Goal: Book appointment/travel/reservation

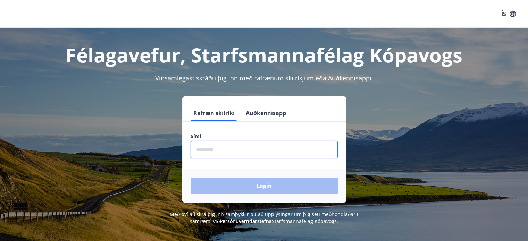
click at [224, 154] on input "phone" at bounding box center [264, 149] width 147 height 17
type input "********"
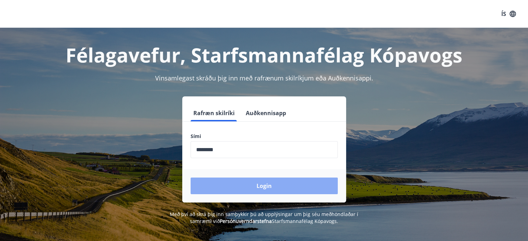
click at [261, 186] on button "Login" at bounding box center [264, 186] width 147 height 17
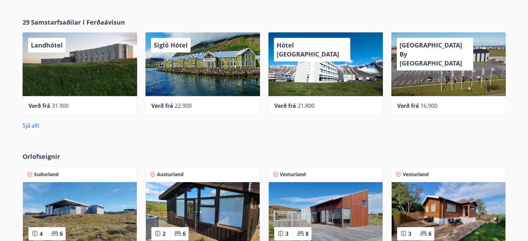
scroll to position [302, 0]
click at [35, 124] on link "Sjá allt" at bounding box center [31, 126] width 17 height 8
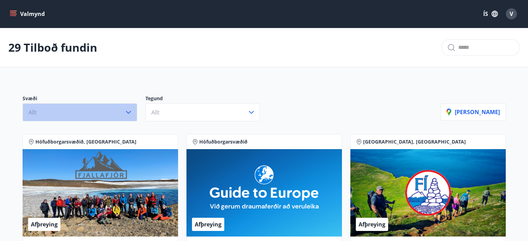
click at [129, 110] on icon "button" at bounding box center [128, 112] width 8 height 8
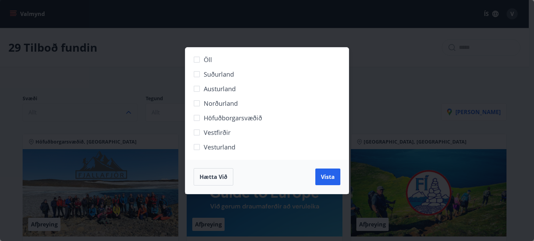
click at [212, 101] on span "Norðurland" at bounding box center [221, 103] width 34 height 9
click at [323, 171] on button "Vista" at bounding box center [327, 177] width 25 height 17
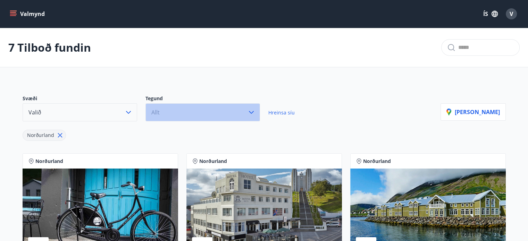
click at [248, 111] on icon "button" at bounding box center [251, 112] width 8 height 8
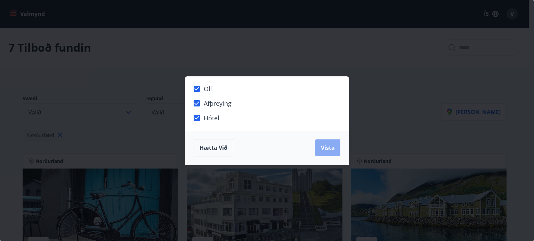
click at [334, 150] on span "Vista" at bounding box center [328, 148] width 14 height 8
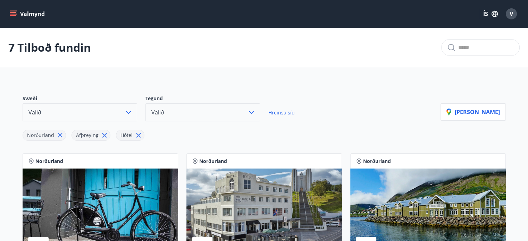
click at [25, 11] on button "Valmynd" at bounding box center [27, 14] width 39 height 13
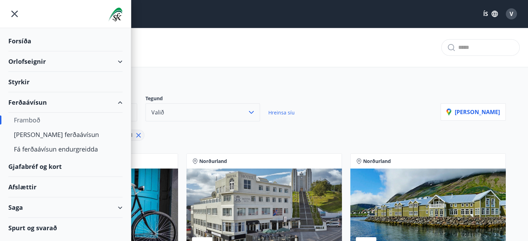
click at [29, 40] on div "Forsíða" at bounding box center [65, 41] width 114 height 20
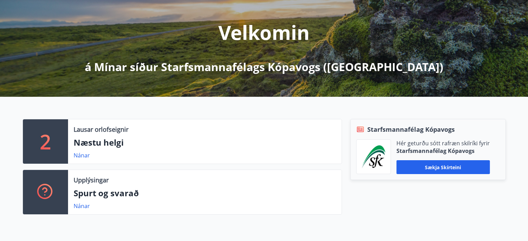
scroll to position [78, 0]
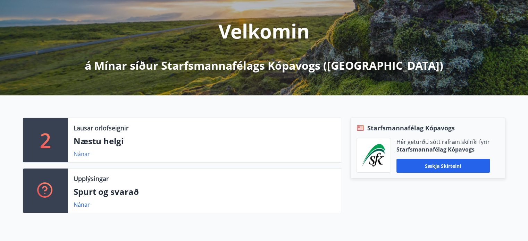
click at [83, 154] on link "Nánar" at bounding box center [82, 154] width 16 height 8
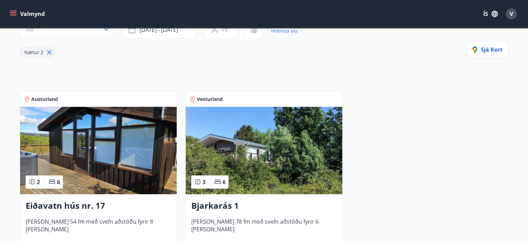
scroll to position [78, 0]
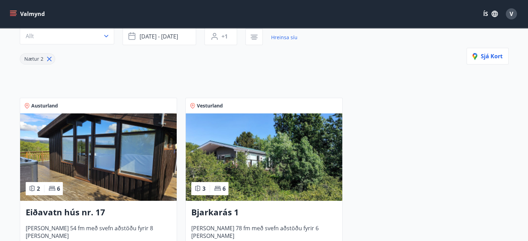
click at [283, 77] on div "Svæði Allt Dagsetningar [DATE] - [DATE] Svefnstæði +1 Hreinsa síu Nætur 2 Sjá k…" at bounding box center [264, 143] width 500 height 281
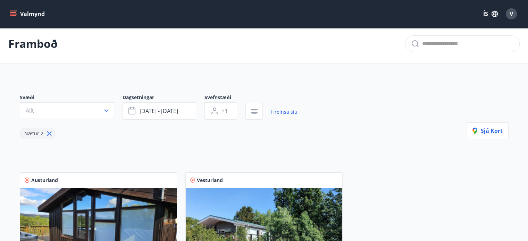
scroll to position [0, 0]
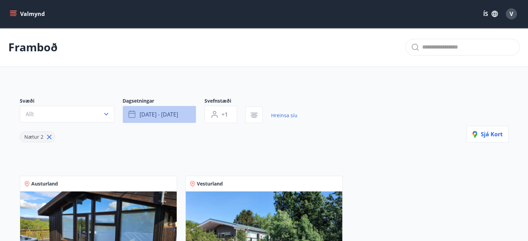
click at [162, 112] on span "[DATE] - [DATE]" at bounding box center [159, 115] width 39 height 8
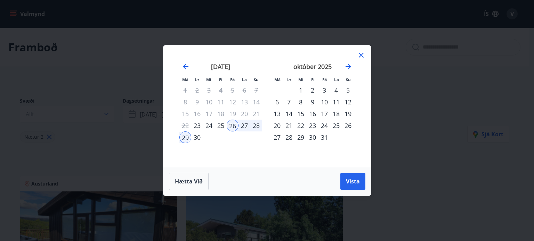
click at [346, 73] on div "október 2025" at bounding box center [312, 69] width 83 height 31
click at [325, 128] on div "24" at bounding box center [324, 126] width 12 height 12
click at [337, 124] on div "25" at bounding box center [336, 126] width 12 height 12
click at [347, 127] on div "26" at bounding box center [348, 126] width 12 height 12
click at [321, 122] on div "24" at bounding box center [324, 126] width 12 height 12
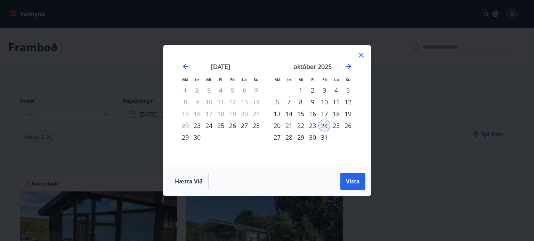
click at [336, 127] on div "25" at bounding box center [336, 126] width 12 height 12
click at [349, 66] on icon "Move forward to switch to the next month." at bounding box center [348, 67] width 6 height 6
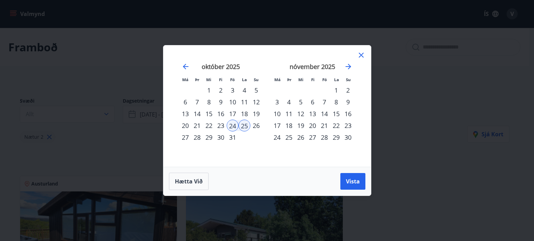
click at [360, 56] on icon at bounding box center [361, 55] width 8 height 8
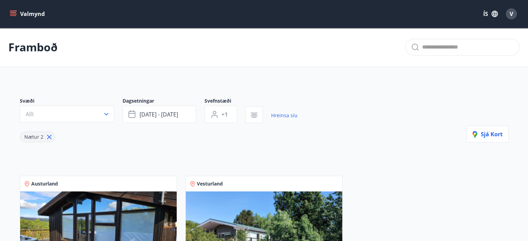
click at [14, 15] on icon "menu" at bounding box center [13, 13] width 7 height 7
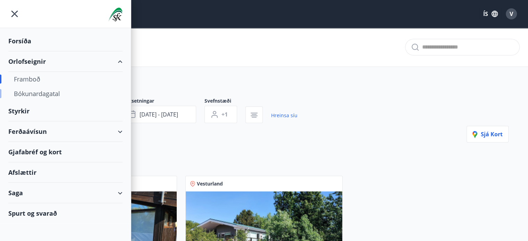
click at [54, 98] on div "Bókunardagatal" at bounding box center [65, 94] width 103 height 15
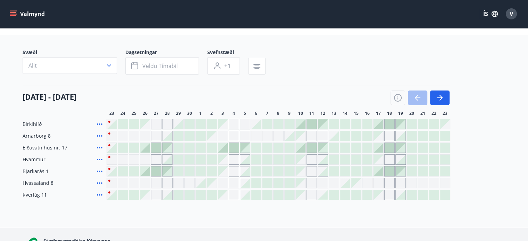
scroll to position [27, 0]
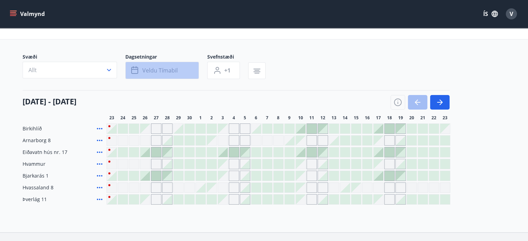
click at [151, 69] on span "Veldu tímabil" at bounding box center [159, 71] width 35 height 8
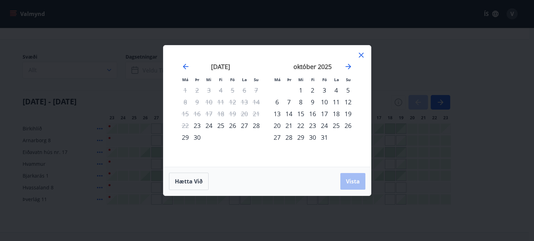
click at [324, 127] on div "24" at bounding box center [324, 126] width 12 height 12
drag, startPoint x: 334, startPoint y: 127, endPoint x: 342, endPoint y: 127, distance: 7.7
click at [335, 127] on div "25" at bounding box center [336, 126] width 12 height 12
click at [346, 184] on span "Vista" at bounding box center [353, 182] width 14 height 8
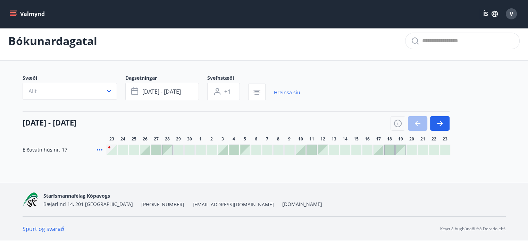
scroll to position [6, 0]
click at [346, 184] on div "Starfsmannafélag Kópavogs [STREET_ADDRESS] [PHONE_NUMBER] [EMAIL_ADDRESS][DOMAI…" at bounding box center [265, 200] width 484 height 33
drag, startPoint x: 24, startPoint y: 150, endPoint x: 67, endPoint y: 146, distance: 43.3
click at [67, 146] on div "Eiðavatn hús nr. 17" at bounding box center [63, 151] width 81 height 10
copy span "Eiðavatn hús nr. 17"
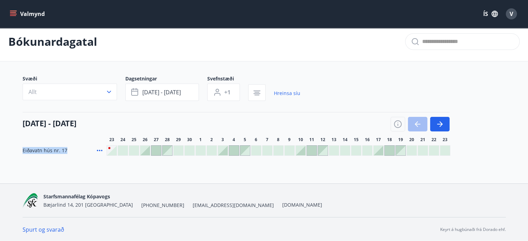
click at [33, 152] on span "Eiðavatn hús nr. 17" at bounding box center [45, 150] width 45 height 7
click at [62, 148] on span "Eiðavatn hús nr. 17" at bounding box center [45, 150] width 45 height 7
click at [101, 150] on icon at bounding box center [100, 150] width 6 height 1
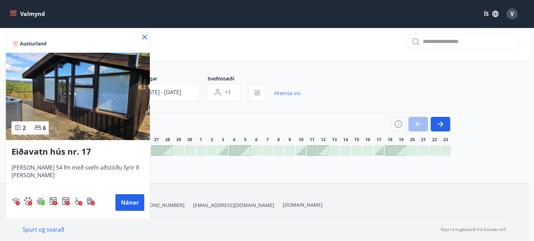
click at [82, 81] on img at bounding box center [78, 97] width 144 height 88
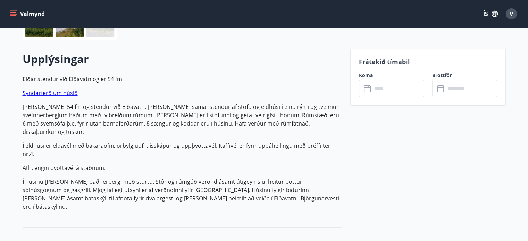
scroll to position [163, 0]
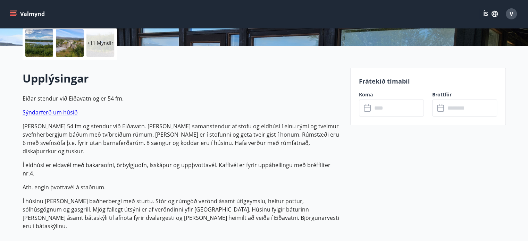
scroll to position [6, 0]
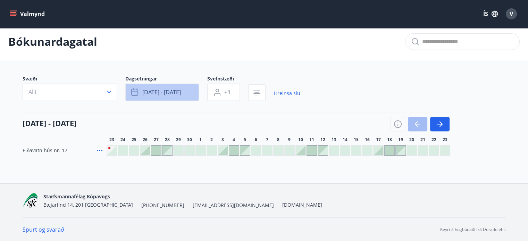
click at [161, 92] on span "[DATE] - [DATE]" at bounding box center [161, 93] width 39 height 8
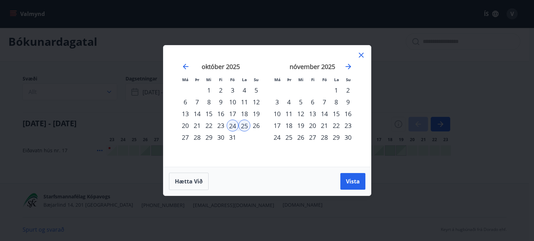
click at [228, 126] on div "24" at bounding box center [233, 126] width 12 height 12
click at [243, 125] on div "25" at bounding box center [244, 126] width 12 height 12
click at [183, 67] on icon "Move backward to switch to the previous month." at bounding box center [186, 67] width 6 height 6
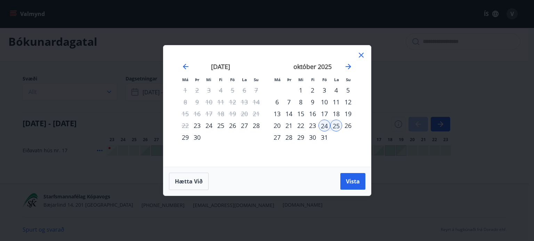
click at [359, 55] on icon at bounding box center [361, 55] width 8 height 8
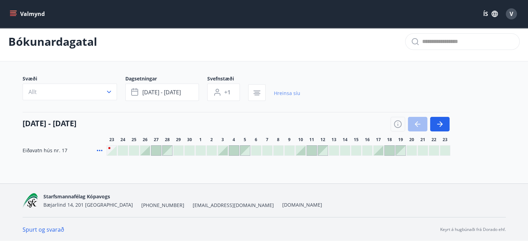
click at [291, 91] on link "Hreinsa síu" at bounding box center [287, 93] width 26 height 15
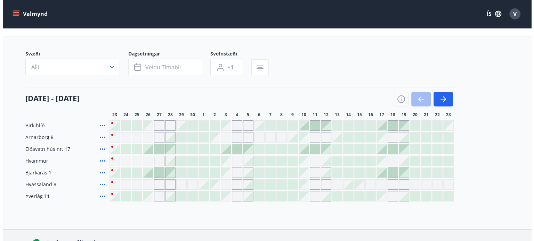
scroll to position [30, 0]
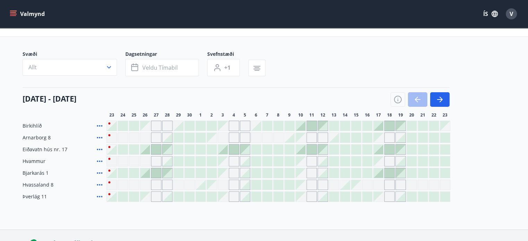
drag, startPoint x: 111, startPoint y: 66, endPoint x: 112, endPoint y: 60, distance: 6.0
click at [112, 60] on button "Allt" at bounding box center [70, 67] width 94 height 17
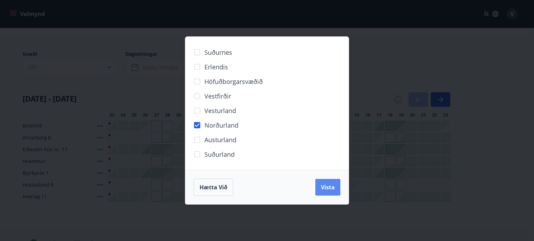
click at [322, 192] on button "Vista" at bounding box center [327, 187] width 25 height 17
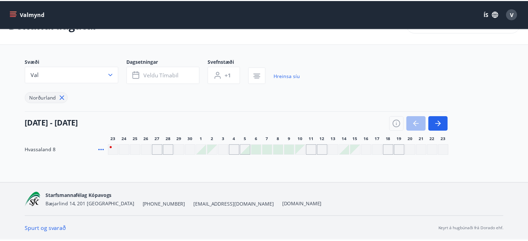
scroll to position [22, 0]
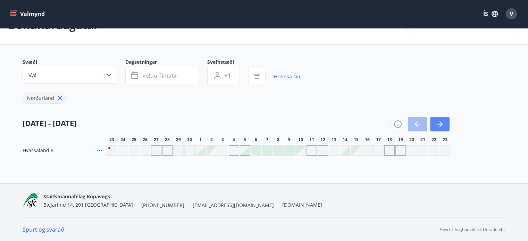
click at [435, 120] on button "button" at bounding box center [439, 124] width 19 height 15
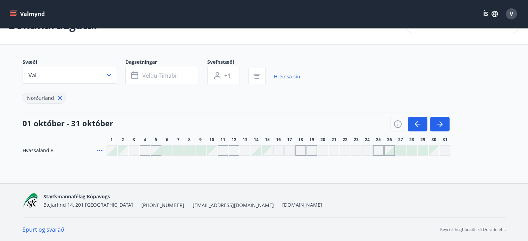
click at [369, 149] on div "Gráir dagar eru ekki bókanlegir" at bounding box center [367, 151] width 10 height 10
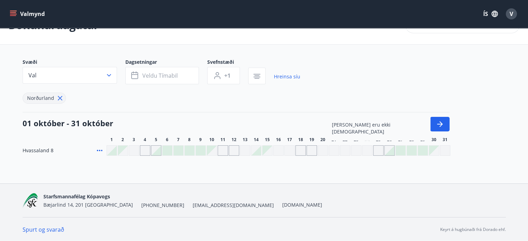
click at [372, 149] on div "Gráir dagar eru ekki bókanlegir" at bounding box center [367, 151] width 10 height 10
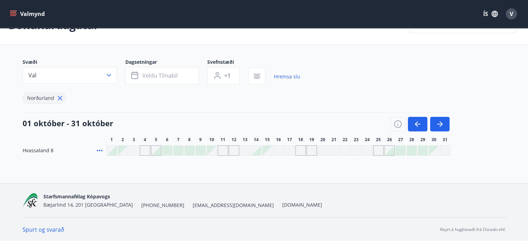
click at [372, 149] on div "Gráir dagar eru ekki bókanlegir" at bounding box center [367, 151] width 10 height 10
click at [378, 150] on div "Gráir dagar eru ekki bókanlegir" at bounding box center [378, 151] width 10 height 10
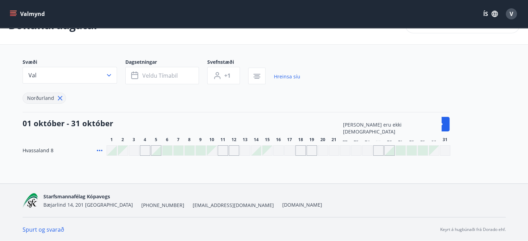
click at [378, 150] on div "Gráir dagar eru ekki bókanlegir" at bounding box center [378, 151] width 10 height 10
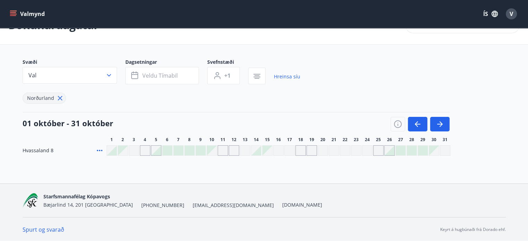
click at [364, 55] on main "Bókunardagatal Svæði Val Dagsetningar Veldu tímabil Svefnstæði +1 Hreinsa síu N…" at bounding box center [264, 81] width 528 height 150
click at [298, 151] on div "Gráir dagar eru ekki bókanlegir" at bounding box center [301, 151] width 10 height 10
click at [187, 145] on div "Svæði Val Dagsetningar Veldu tímabil Svefnstæði +1 Hreinsa síu Norðurland [DATE…" at bounding box center [265, 107] width 484 height 97
click at [187, 150] on div at bounding box center [190, 151] width 10 height 10
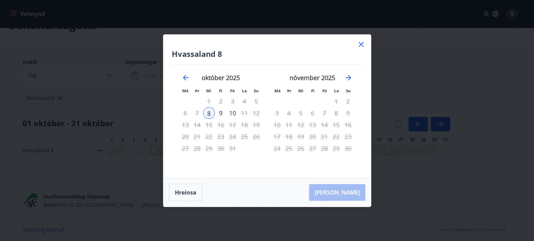
click at [361, 48] on icon at bounding box center [361, 44] width 8 height 8
